Goal: Task Accomplishment & Management: Manage account settings

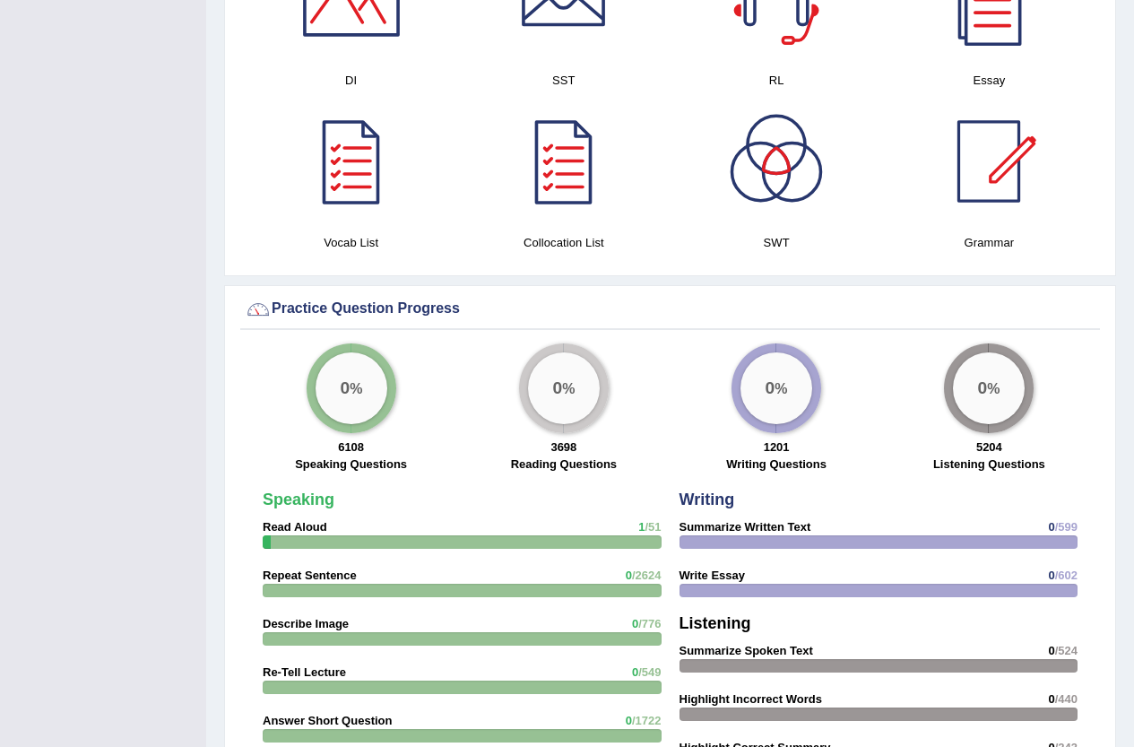
scroll to position [1076, 0]
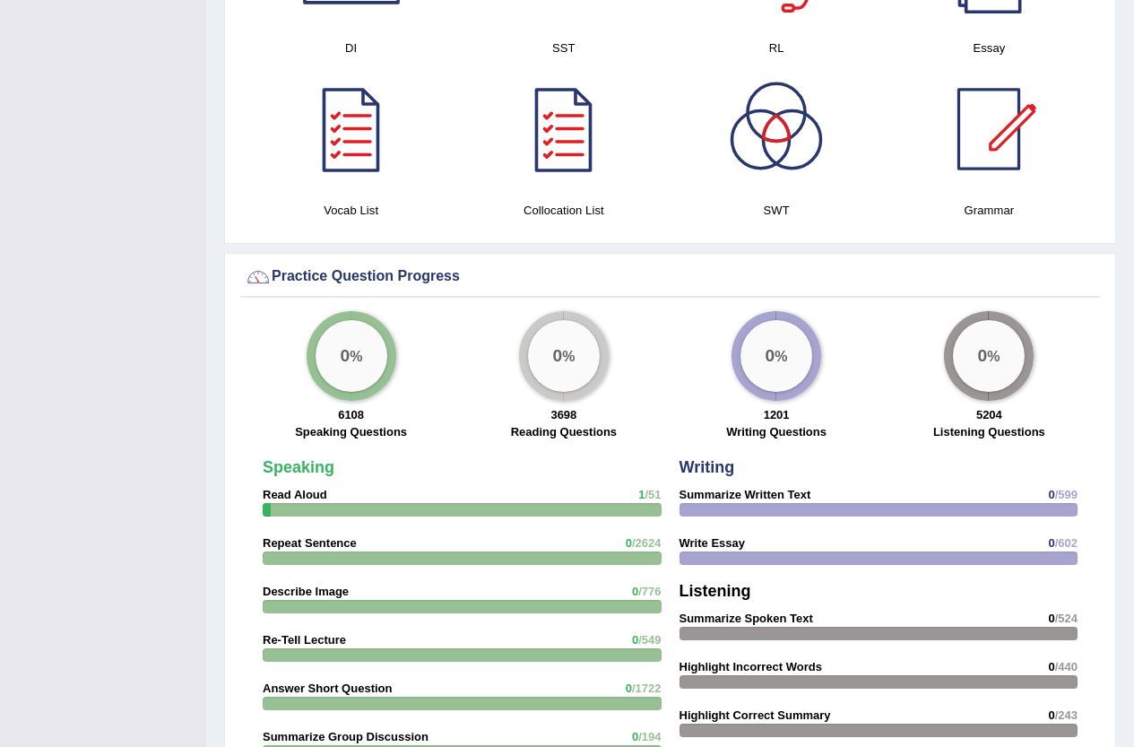
click at [320, 343] on div "0 %" at bounding box center [351, 356] width 72 height 72
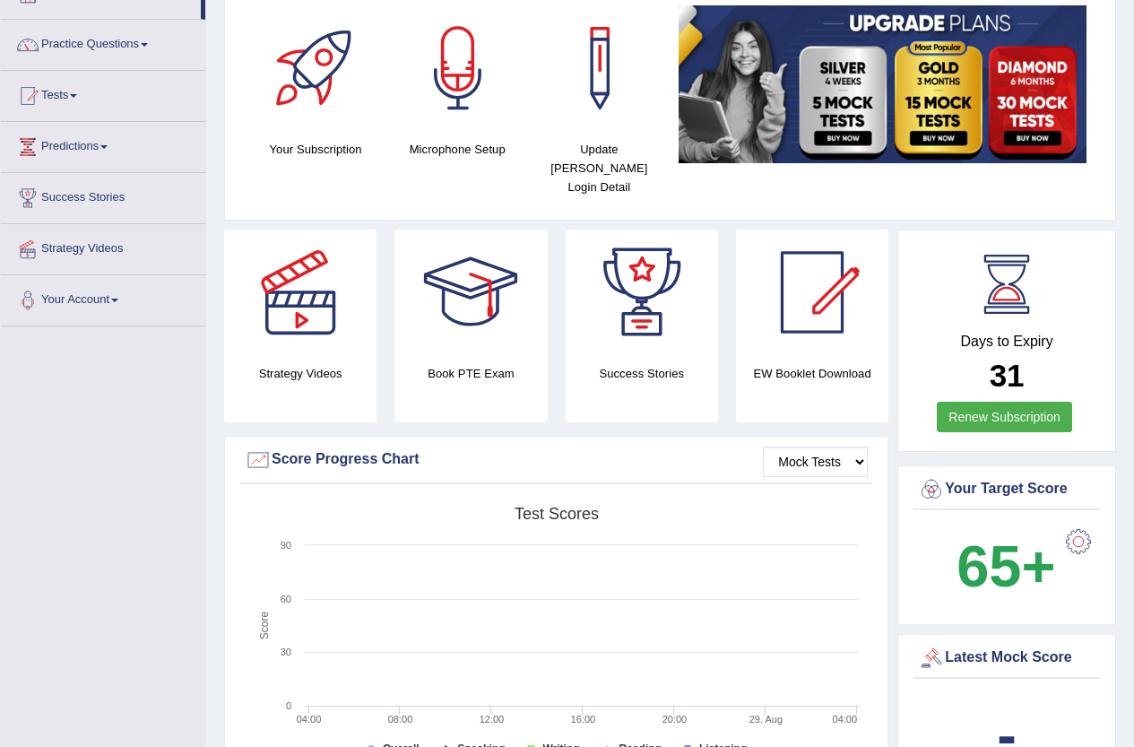
scroll to position [0, 0]
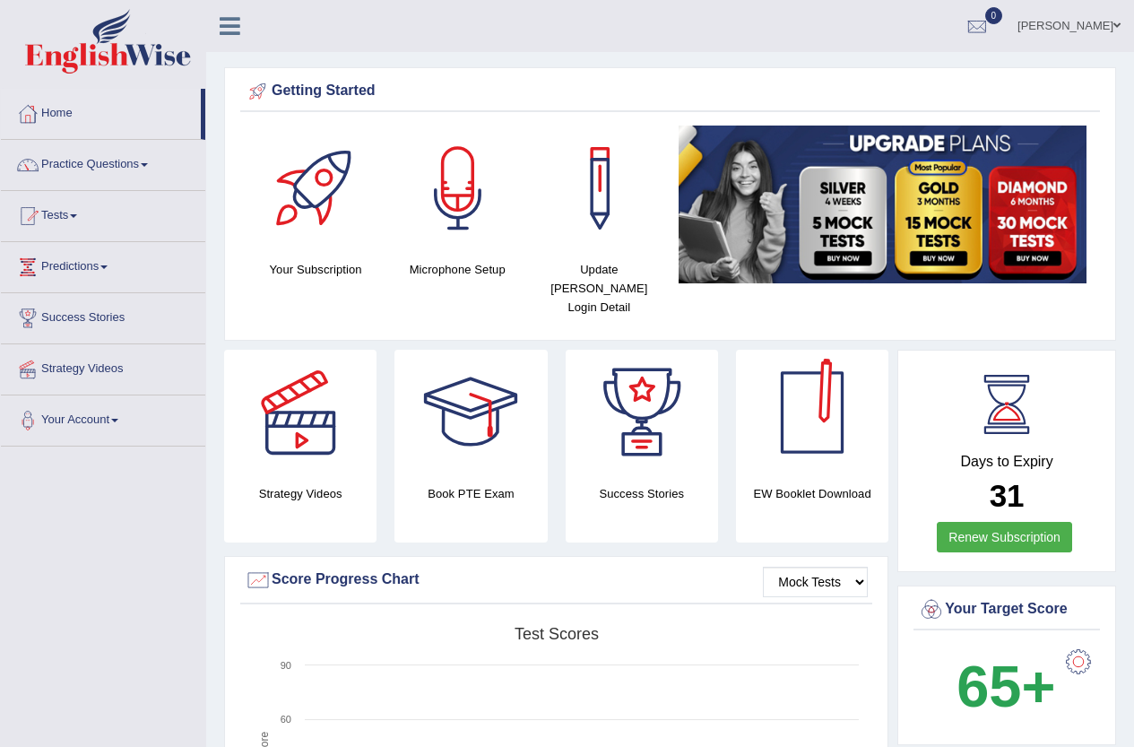
click at [1099, 12] on link "Yaren Altun" at bounding box center [1069, 23] width 130 height 47
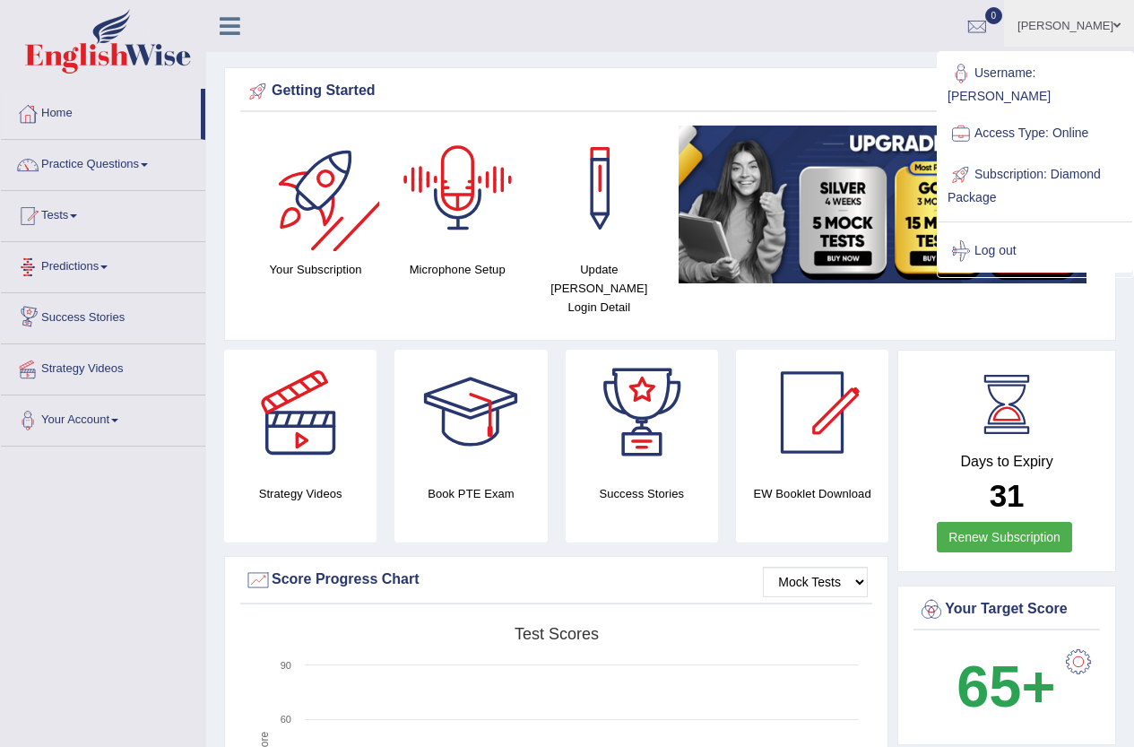
click at [63, 228] on link "Tests" at bounding box center [103, 213] width 204 height 45
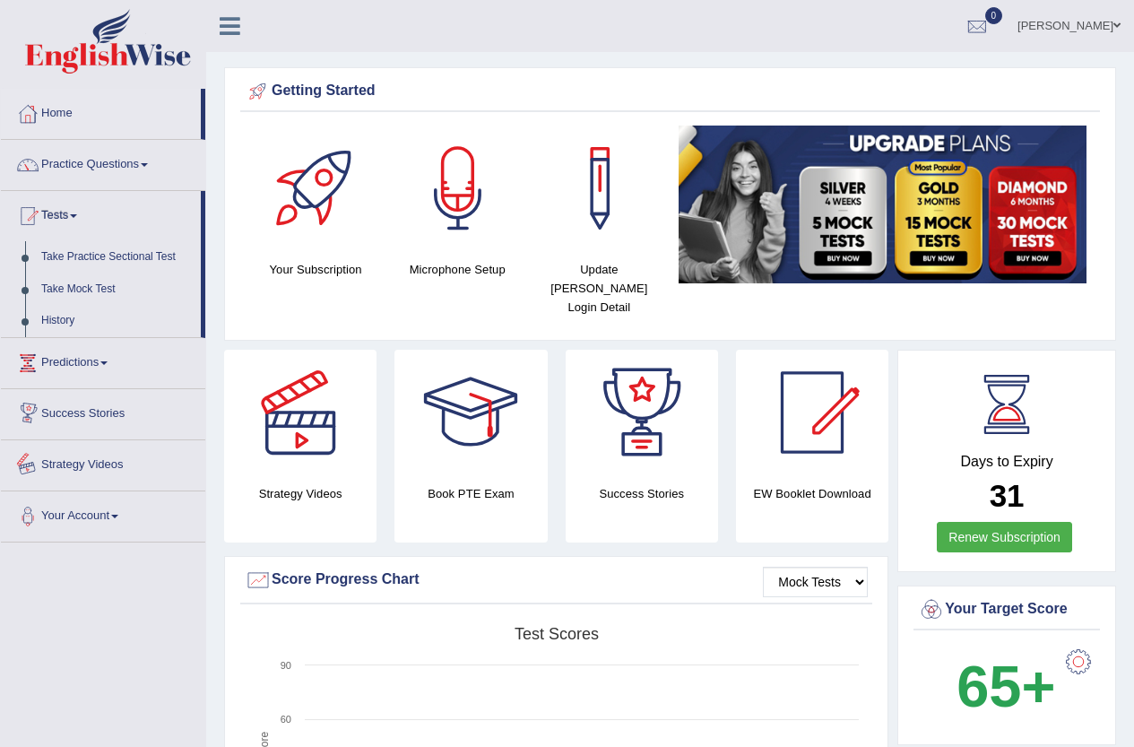
click at [118, 431] on link "Success Stories" at bounding box center [103, 411] width 204 height 45
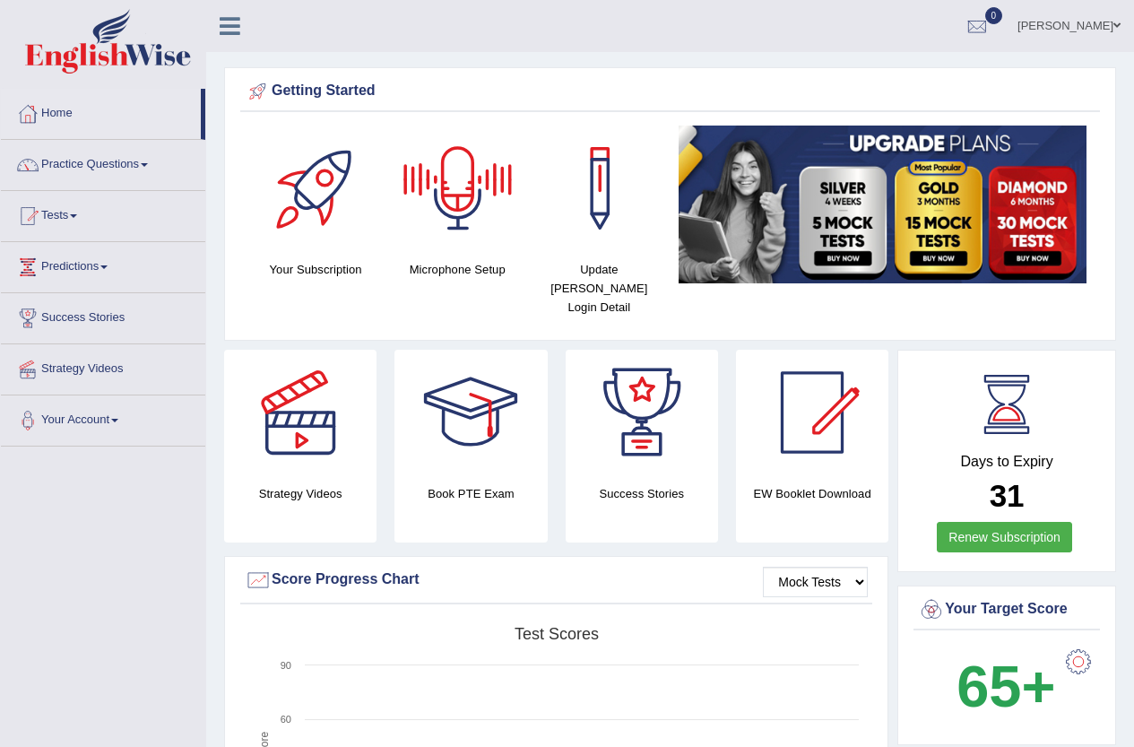
click at [1089, 28] on link "Yaren Altun" at bounding box center [1069, 23] width 130 height 47
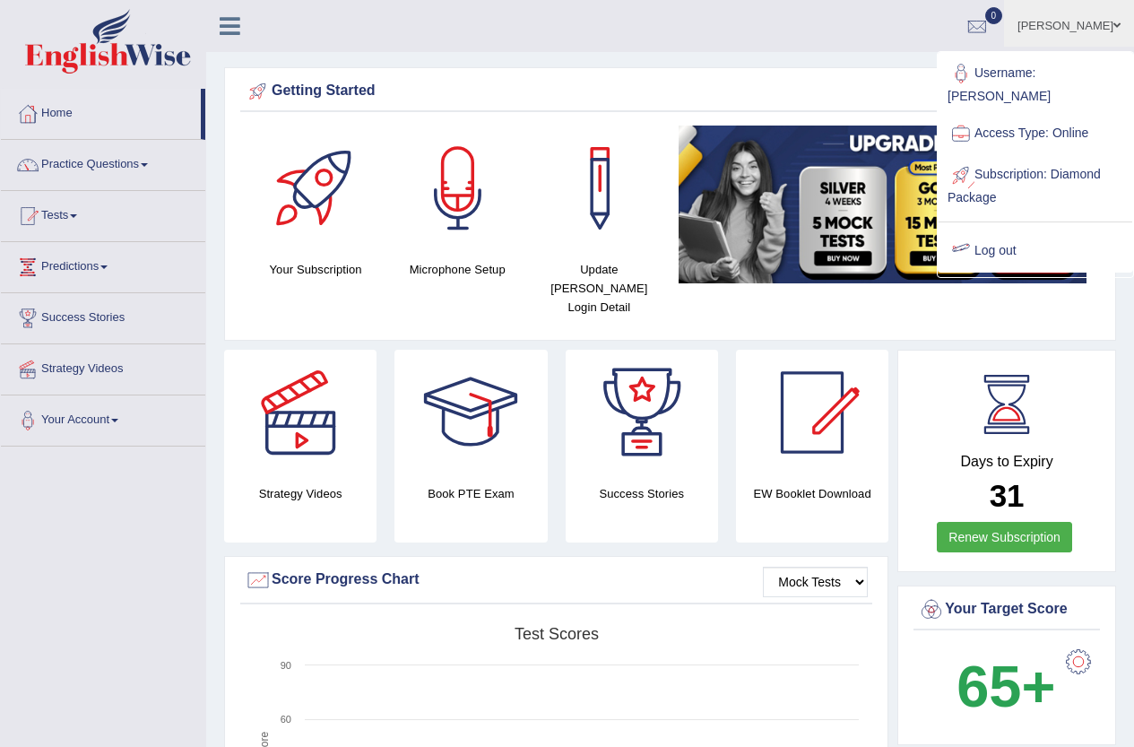
click at [1010, 230] on link "Log out" at bounding box center [1035, 250] width 194 height 41
